Goal: Check status: Check status

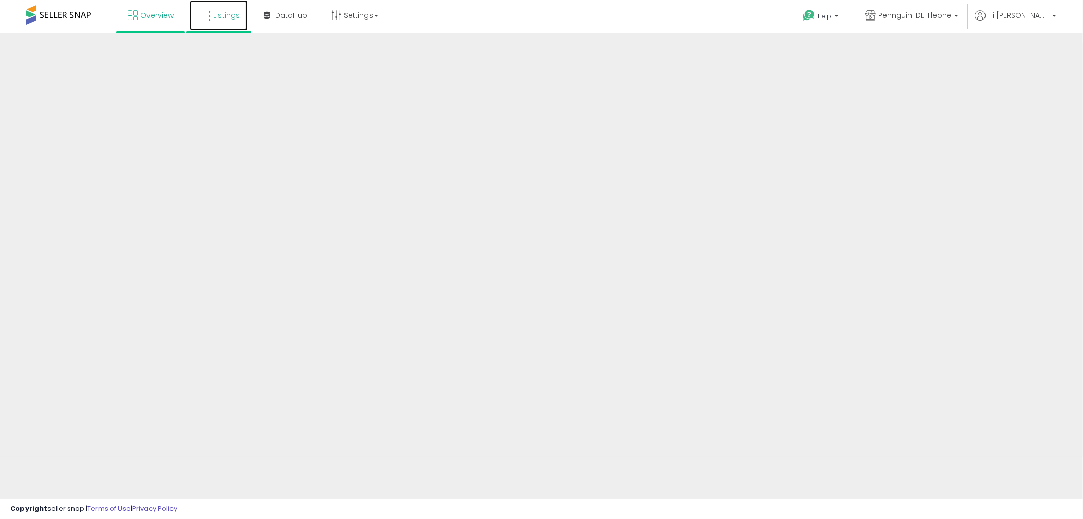
click at [215, 18] on span "Listings" at bounding box center [226, 15] width 27 height 10
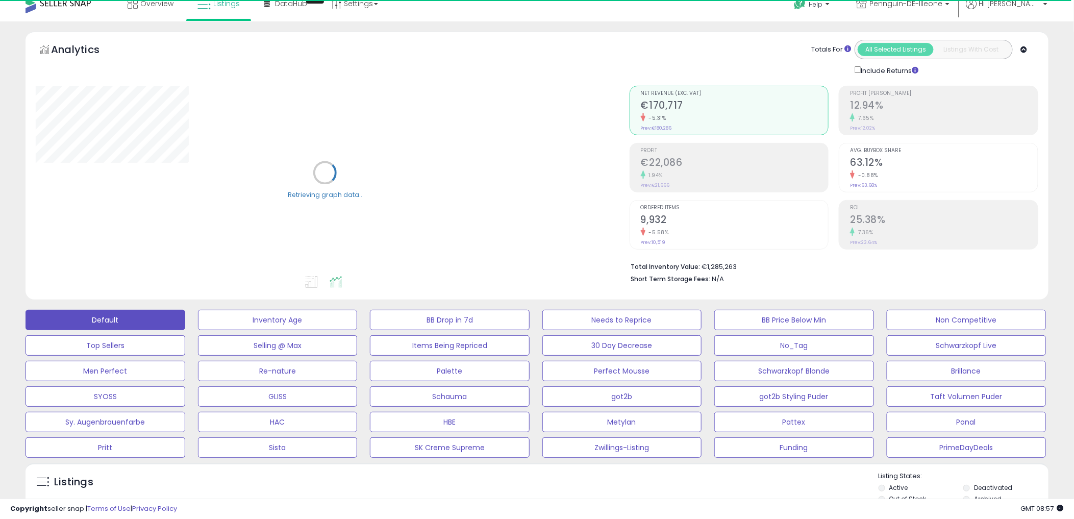
scroll to position [340, 0]
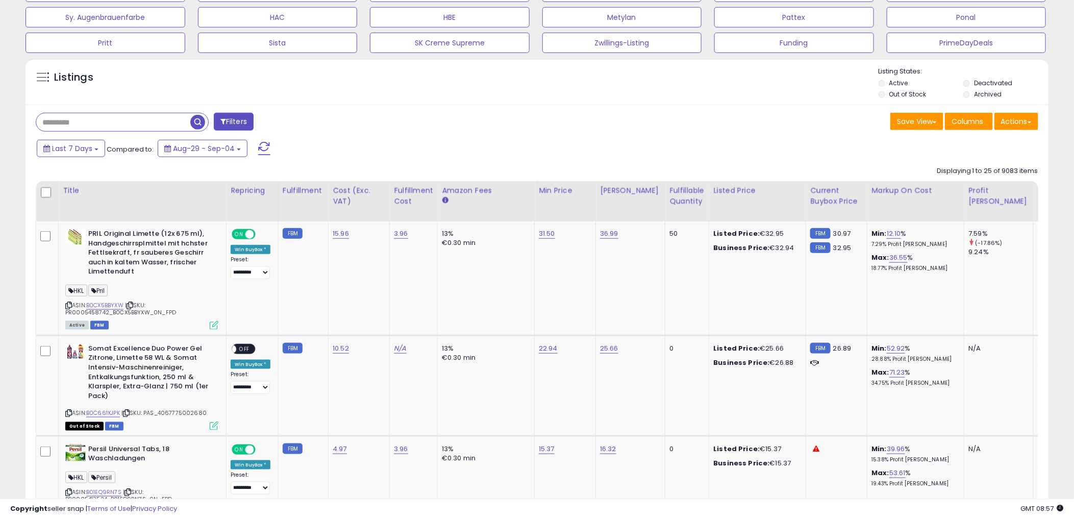
scroll to position [396, 0]
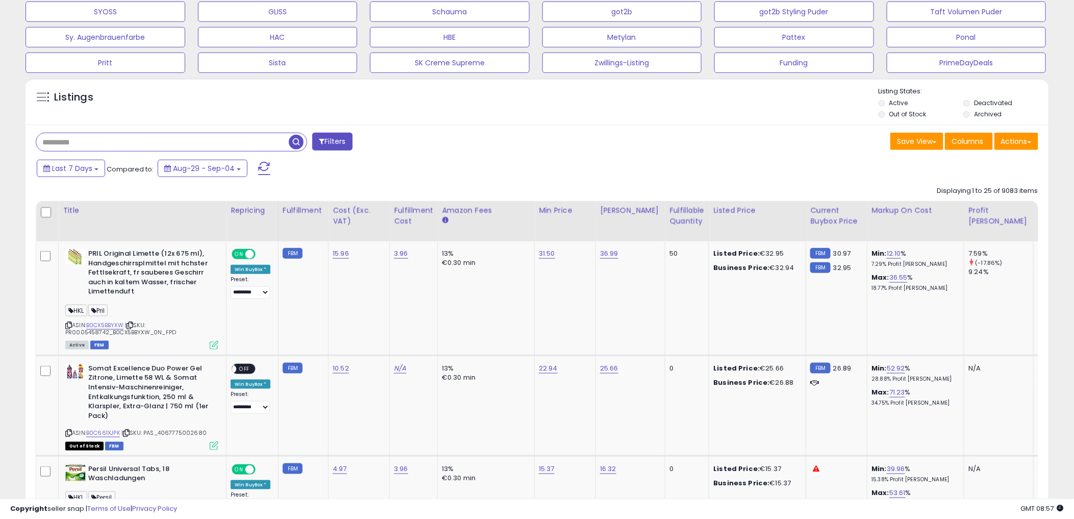
click at [114, 141] on input "text" at bounding box center [162, 142] width 253 height 18
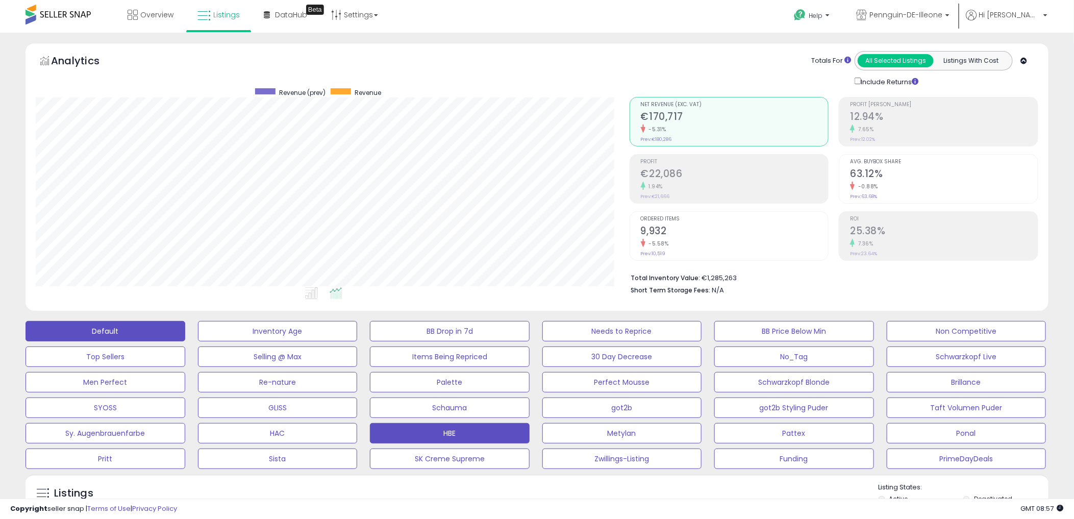
scroll to position [0, 0]
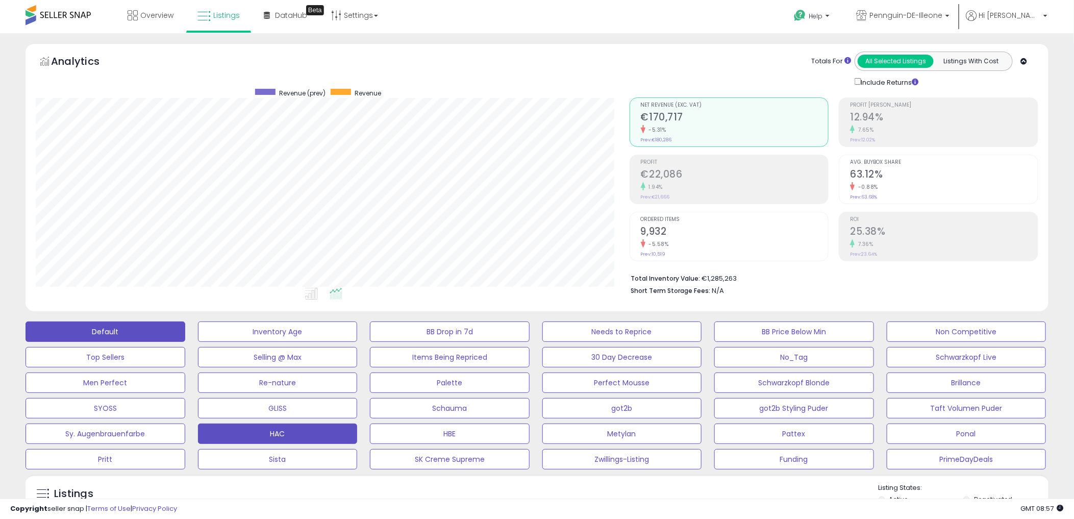
click at [291, 430] on button "HAC" at bounding box center [278, 433] width 160 height 20
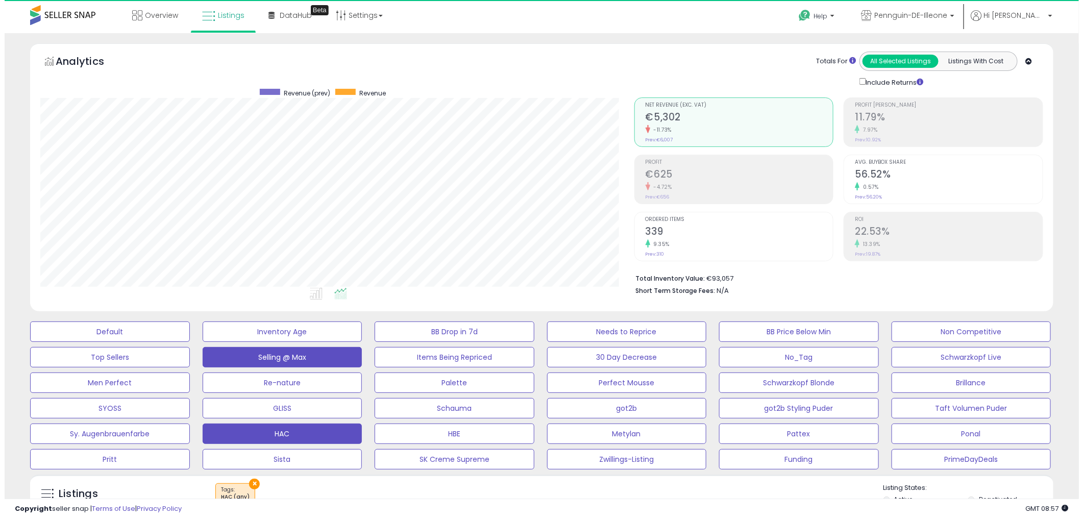
scroll to position [209, 593]
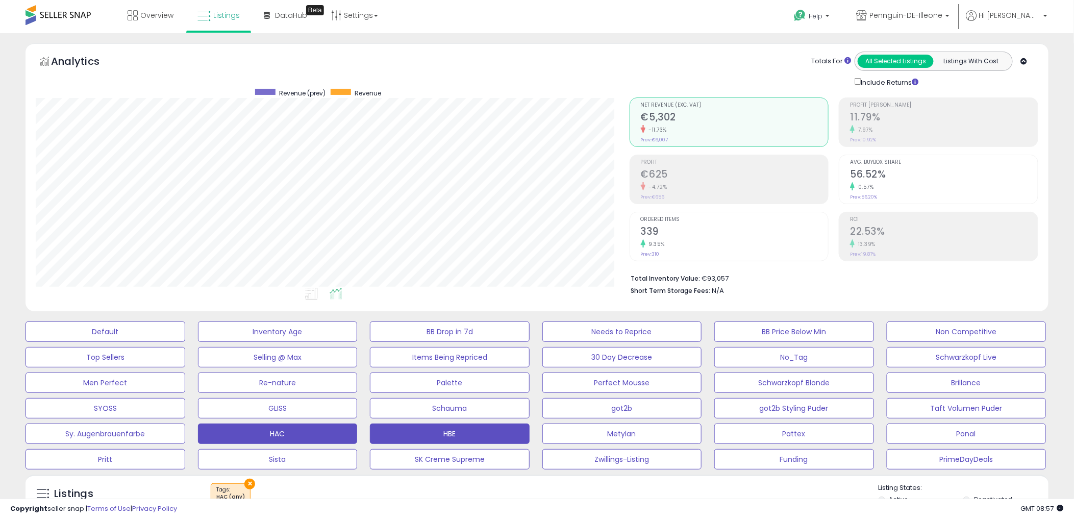
click at [389, 427] on button "HBE" at bounding box center [450, 433] width 160 height 20
click at [711, 78] on div "Totals For All Selected Listings Listings With Cost Include Returns" at bounding box center [830, 70] width 402 height 36
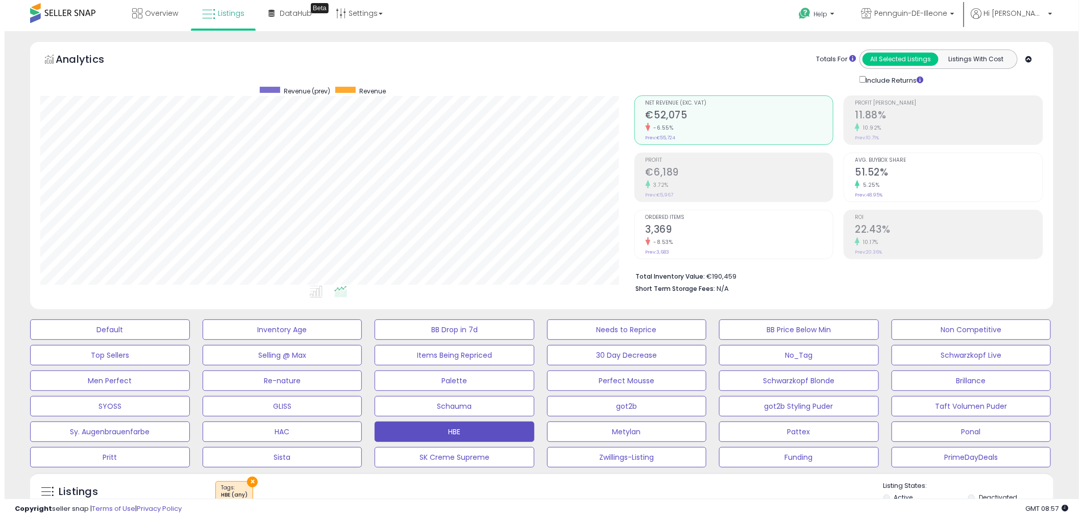
scroll to position [0, 0]
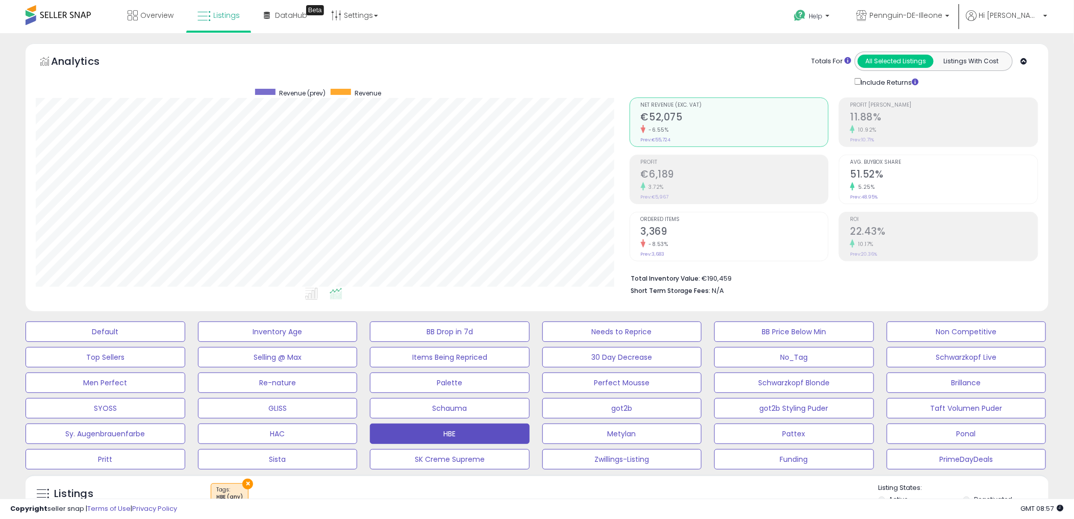
click at [880, 106] on span "Profit [PERSON_NAME]" at bounding box center [944, 106] width 188 height 6
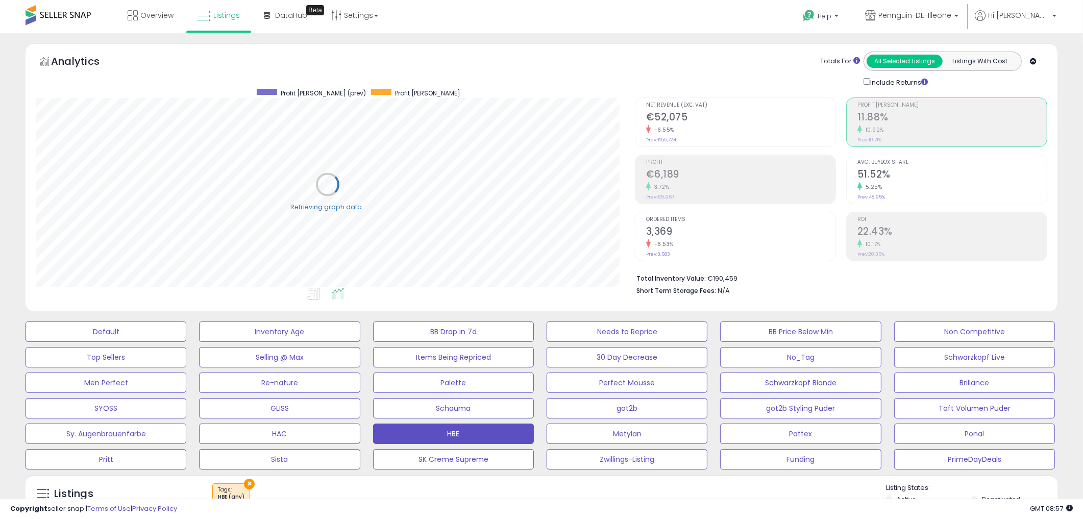
scroll to position [510014, 509629]
click at [788, 120] on h2 "€52,075" at bounding box center [735, 118] width 188 height 14
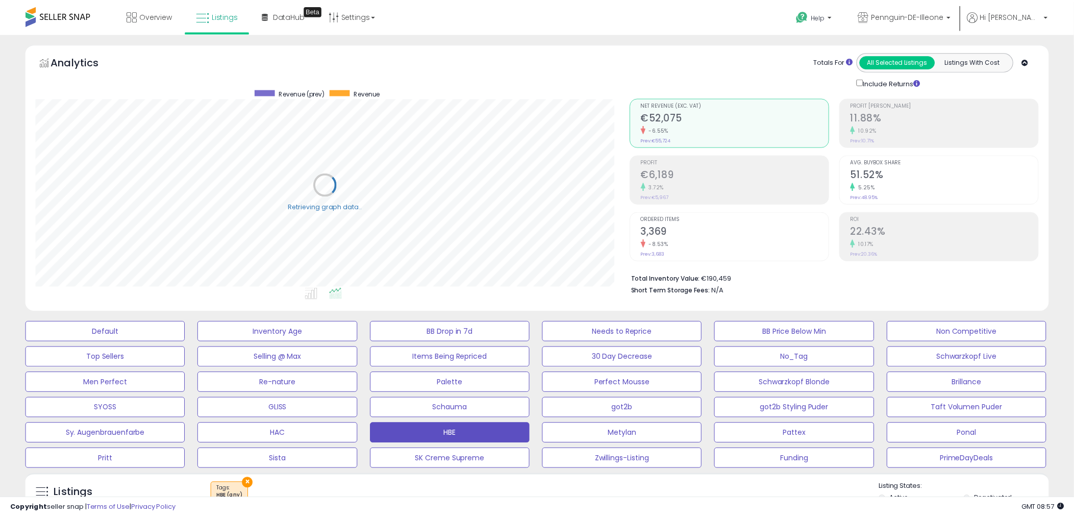
scroll to position [209, 599]
click at [753, 172] on h2 "€6,189" at bounding box center [740, 175] width 189 height 14
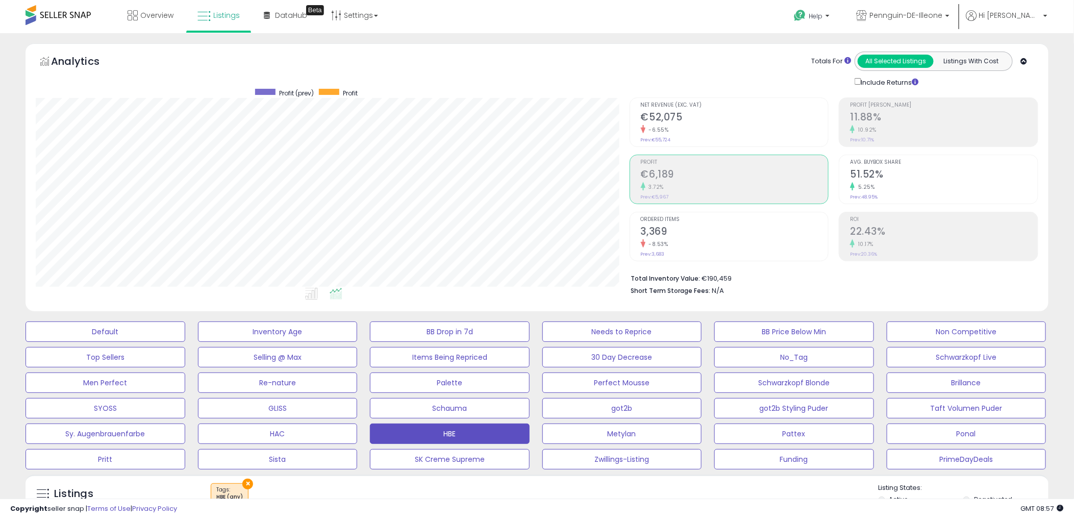
scroll to position [209, 593]
click at [643, 63] on div "Totals For All Selected Listings Listings With Cost Include Returns" at bounding box center [830, 70] width 402 height 36
